Goal: Task Accomplishment & Management: Use online tool/utility

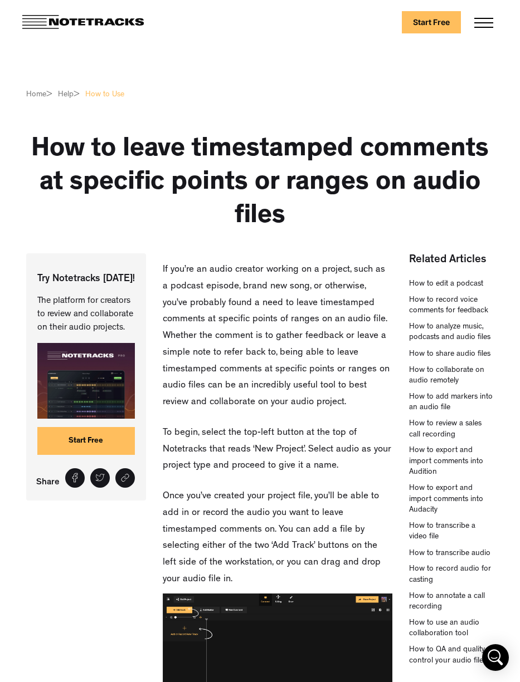
click at [414, 23] on link "Start Free" at bounding box center [431, 22] width 59 height 22
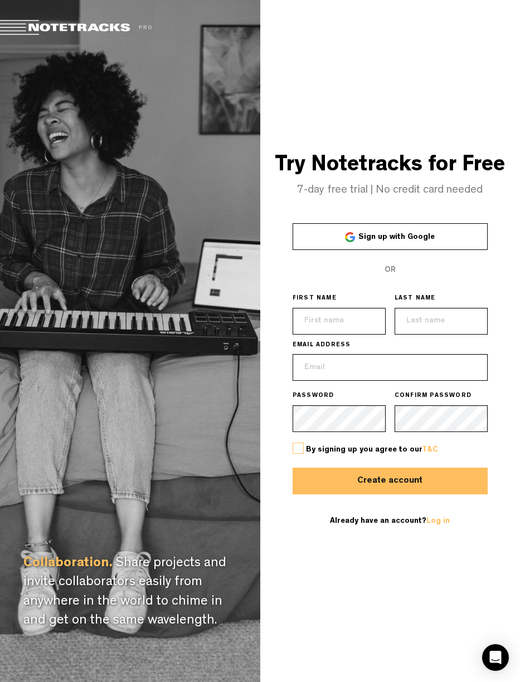
click at [384, 234] on span "Sign up with Google" at bounding box center [396, 237] width 76 height 8
click at [371, 241] on link "Sign up with Google" at bounding box center [389, 236] width 195 height 27
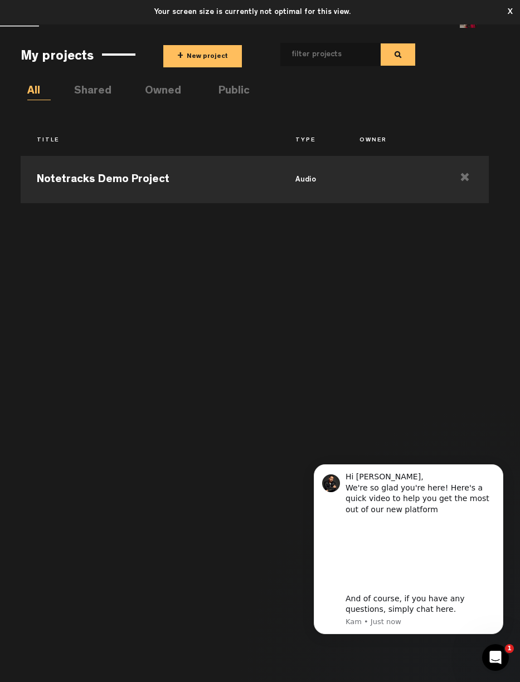
click at [357, 349] on div "Notetracks Demo Project audio" at bounding box center [255, 410] width 468 height 521
click at [499, 468] on icon "Dismiss notification" at bounding box center [500, 468] width 6 height 6
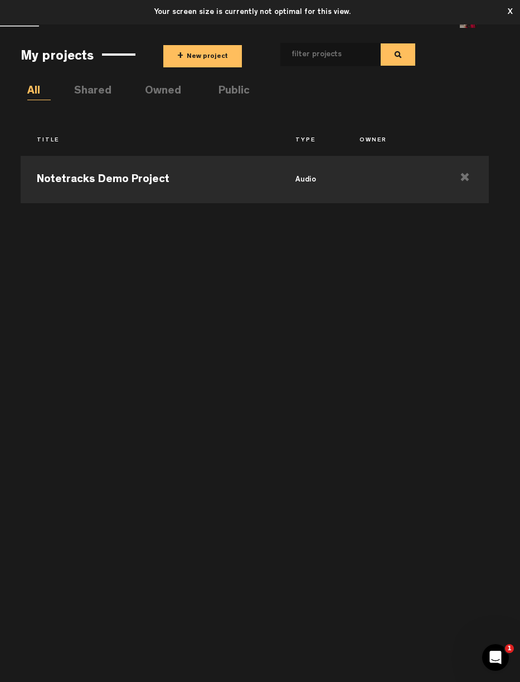
click at [336, 310] on div "Notetracks Demo Project audio" at bounding box center [255, 410] width 468 height 521
click at [285, 181] on td "audio" at bounding box center [311, 178] width 65 height 50
click at [190, 65] on button "+ New project" at bounding box center [202, 56] width 79 height 22
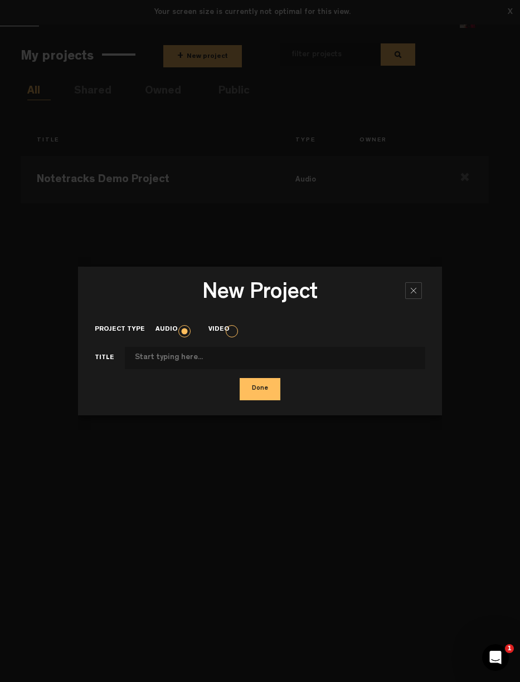
click at [177, 363] on input "Project type" at bounding box center [275, 358] width 300 height 22
type input "Sửa Speaking"
click at [255, 394] on button "Done" at bounding box center [259, 389] width 41 height 22
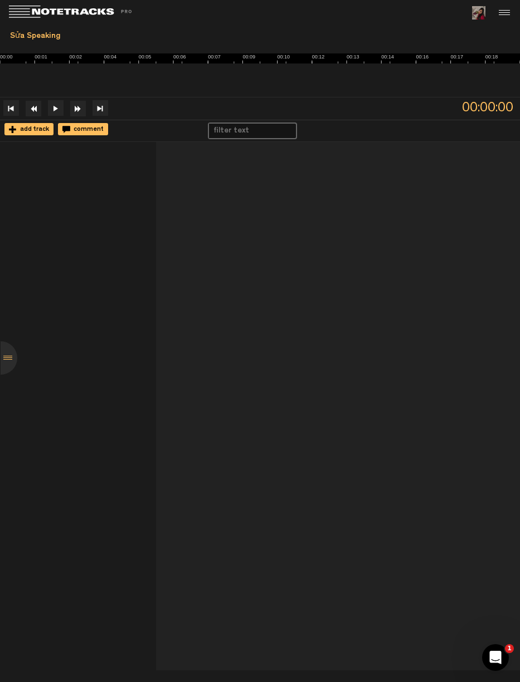
click at [40, 127] on span "add track" at bounding box center [33, 129] width 32 height 7
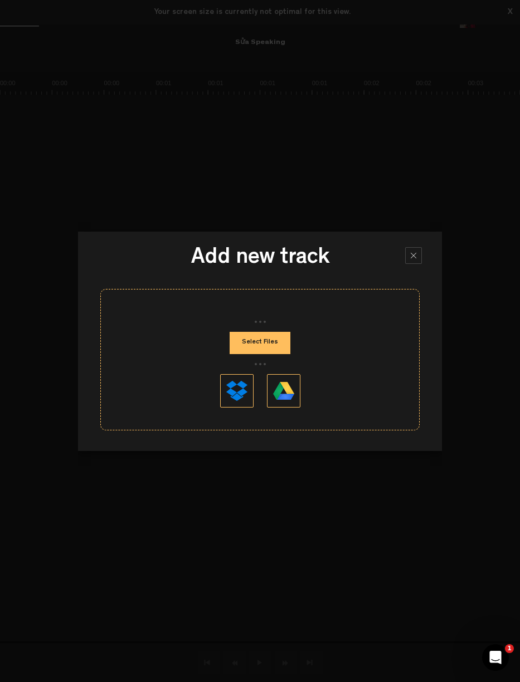
click at [262, 349] on button "Select Files" at bounding box center [259, 343] width 61 height 22
